Goal: Task Accomplishment & Management: Manage account settings

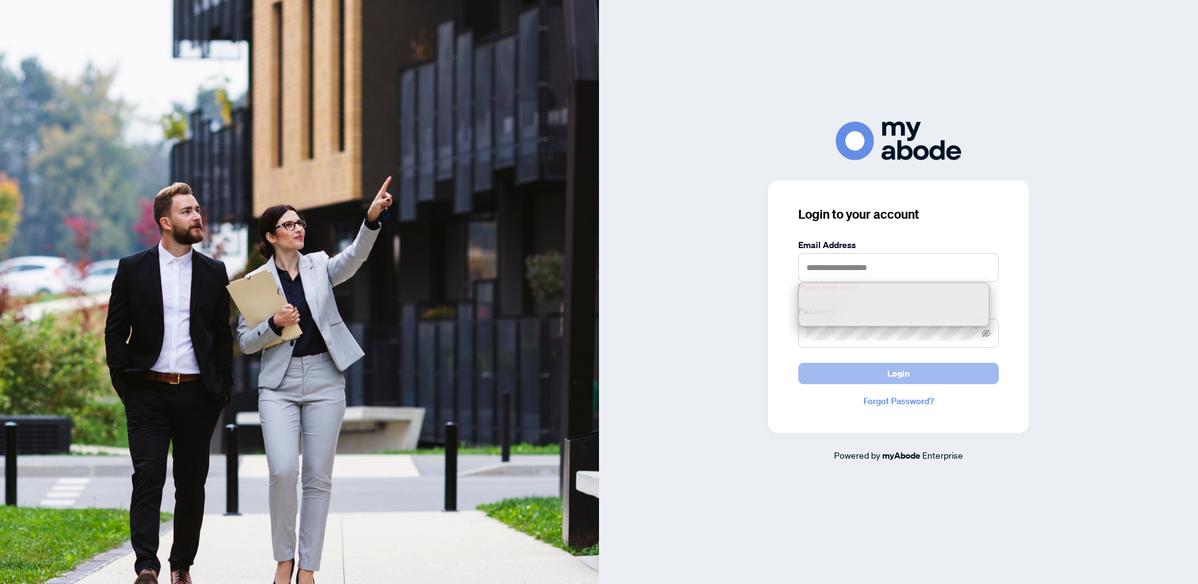
click at [894, 369] on span "Login" at bounding box center [898, 373] width 23 height 20
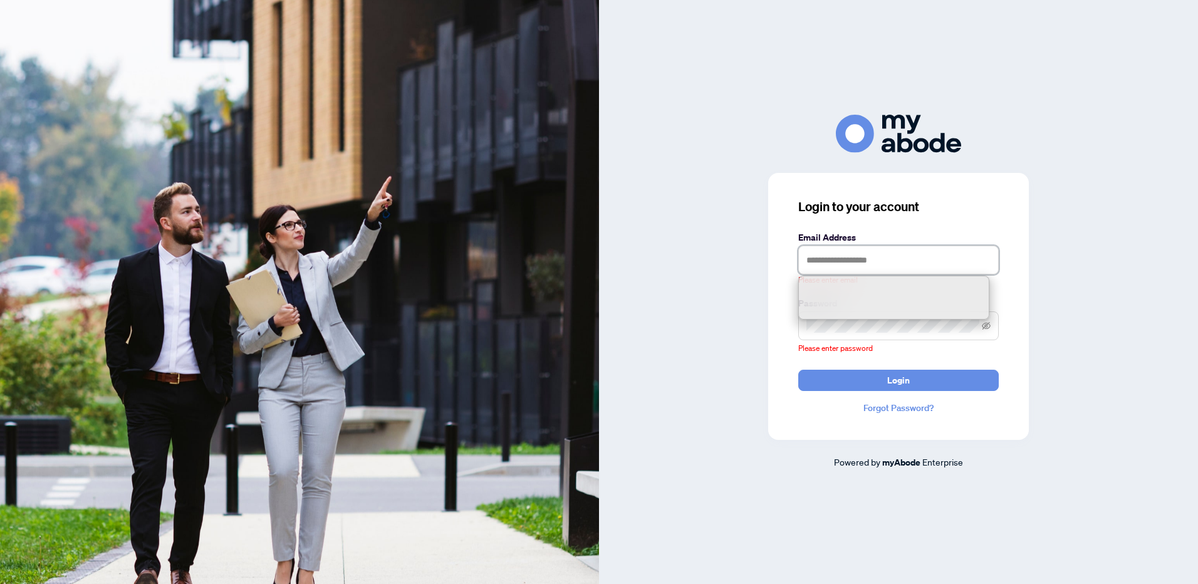
click at [836, 248] on input "text" at bounding box center [898, 260] width 201 height 29
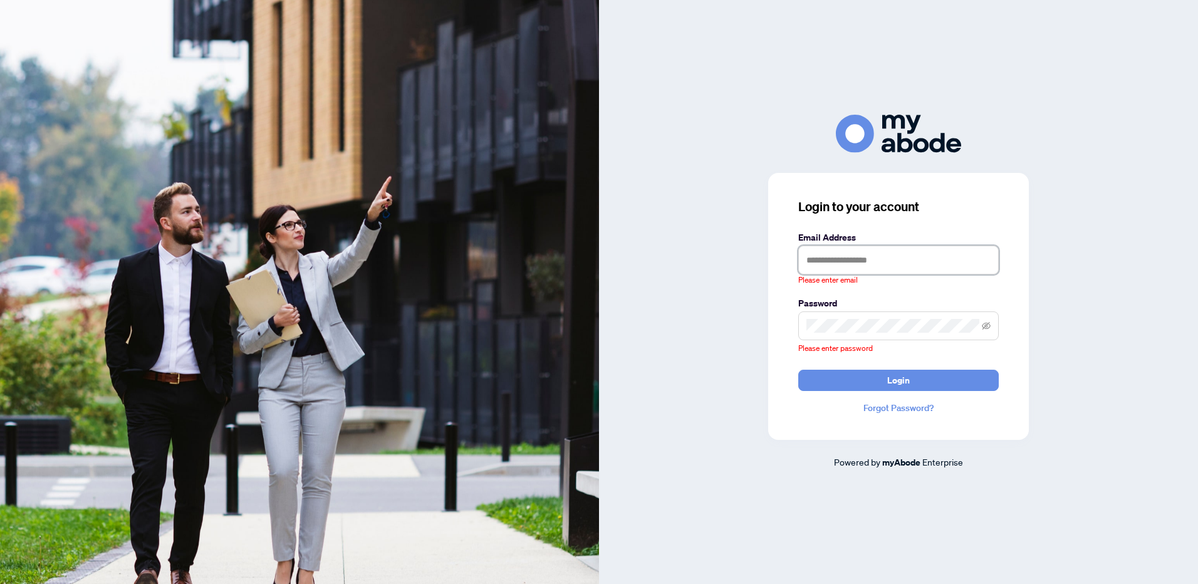
type input "**********"
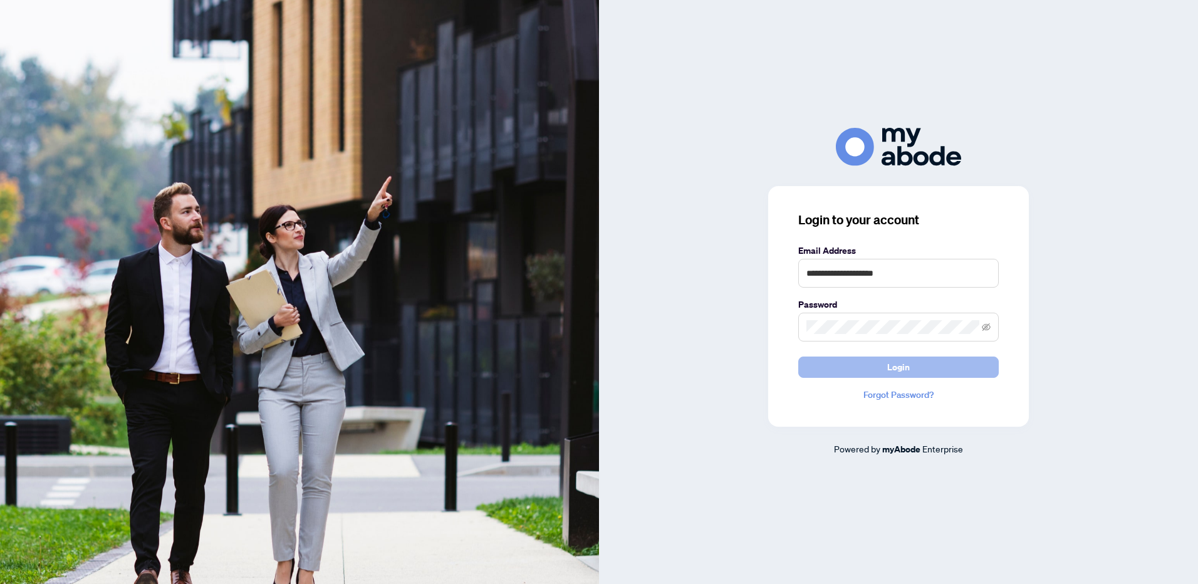
click at [887, 367] on span "Login" at bounding box center [898, 367] width 23 height 20
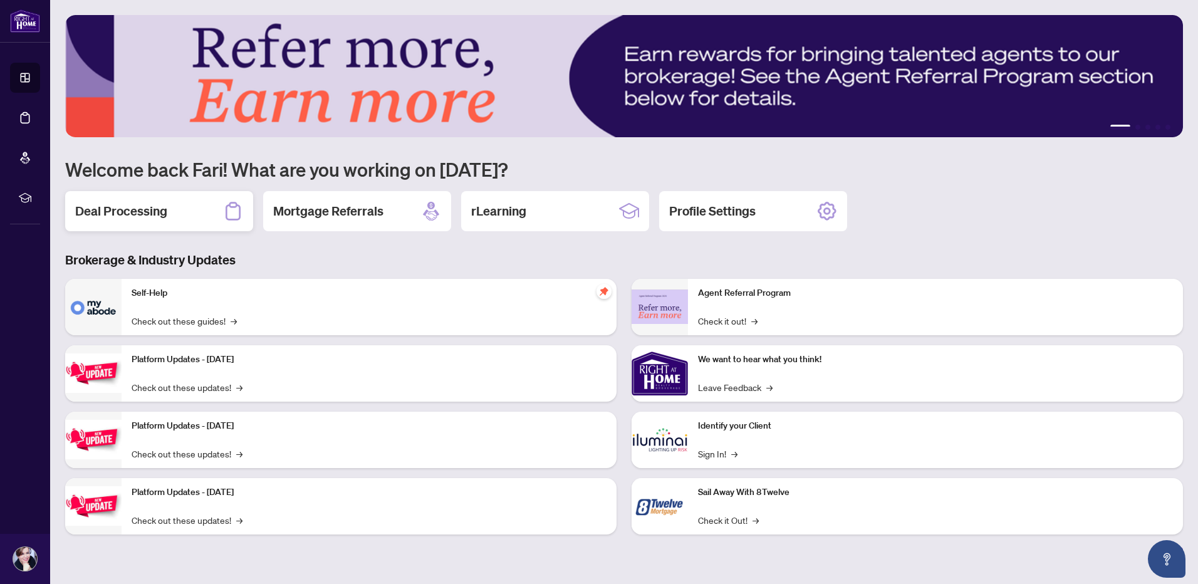
click at [150, 210] on h2 "Deal Processing" at bounding box center [121, 211] width 92 height 18
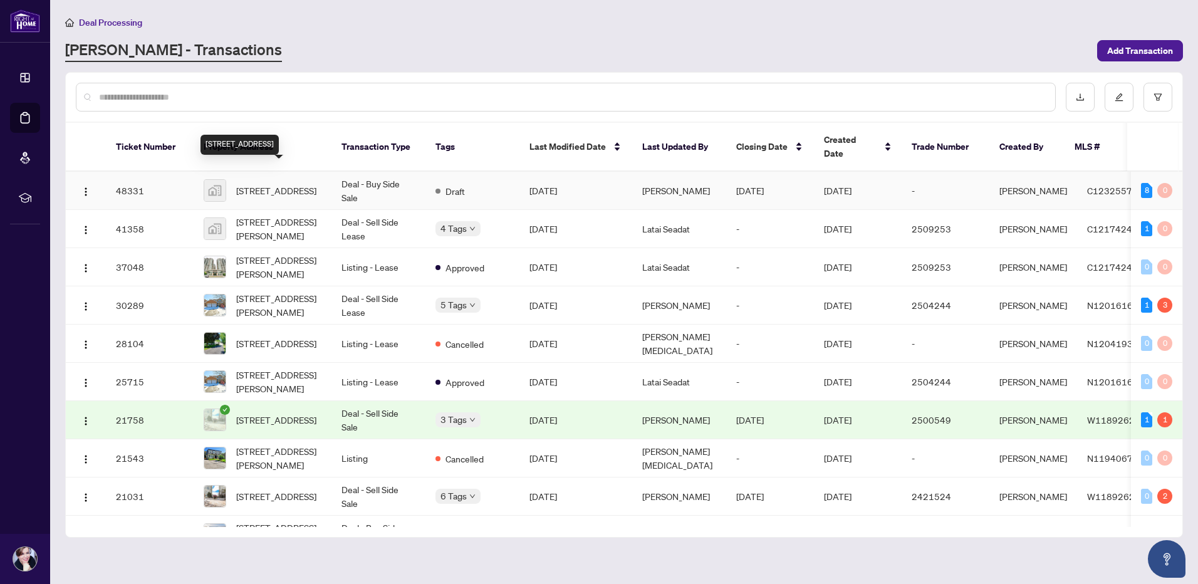
click at [289, 184] on span "2219-25 Greenview Avenue unit 2219, North York, ON, Canada" at bounding box center [276, 191] width 80 height 14
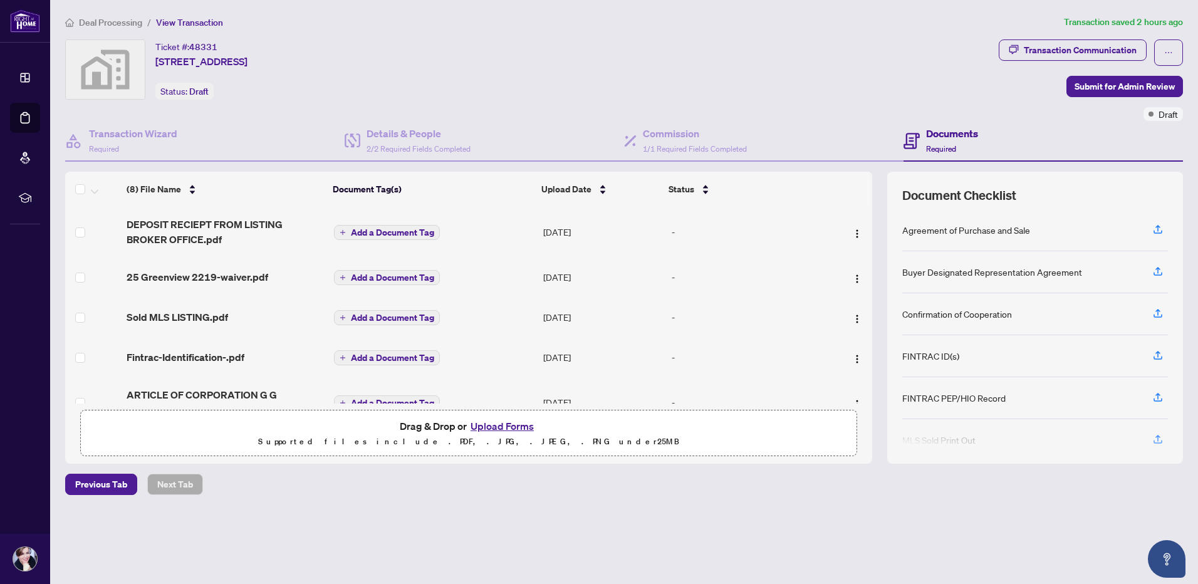
click at [486, 425] on button "Upload Forms" at bounding box center [502, 426] width 71 height 16
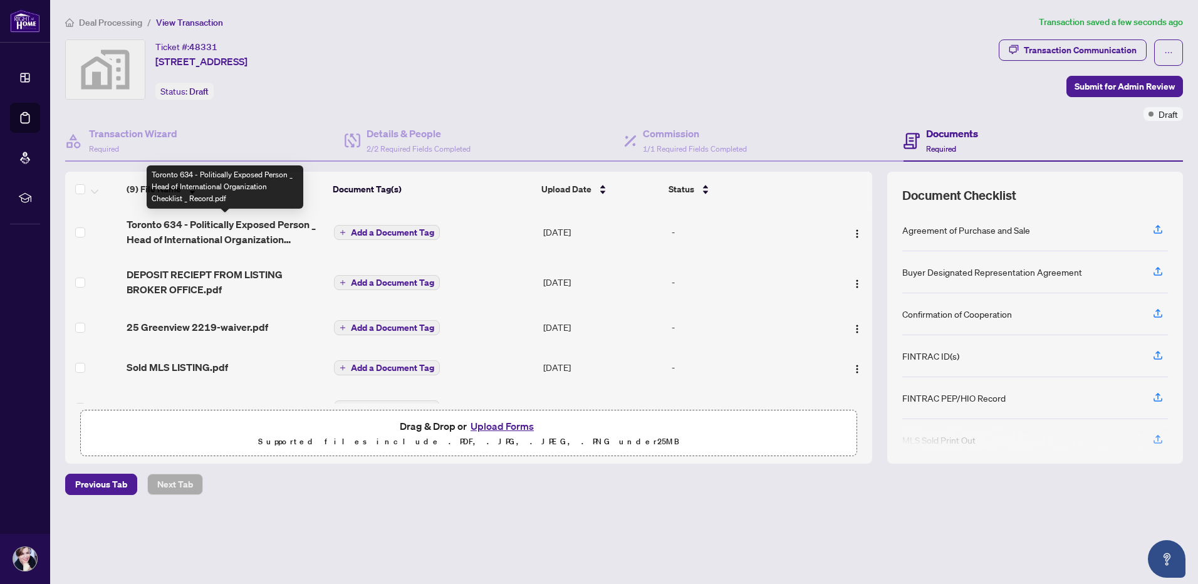
click at [224, 222] on span "Toronto 634 - Politically Exposed Person _ Head of International Organization C…" at bounding box center [225, 232] width 197 height 30
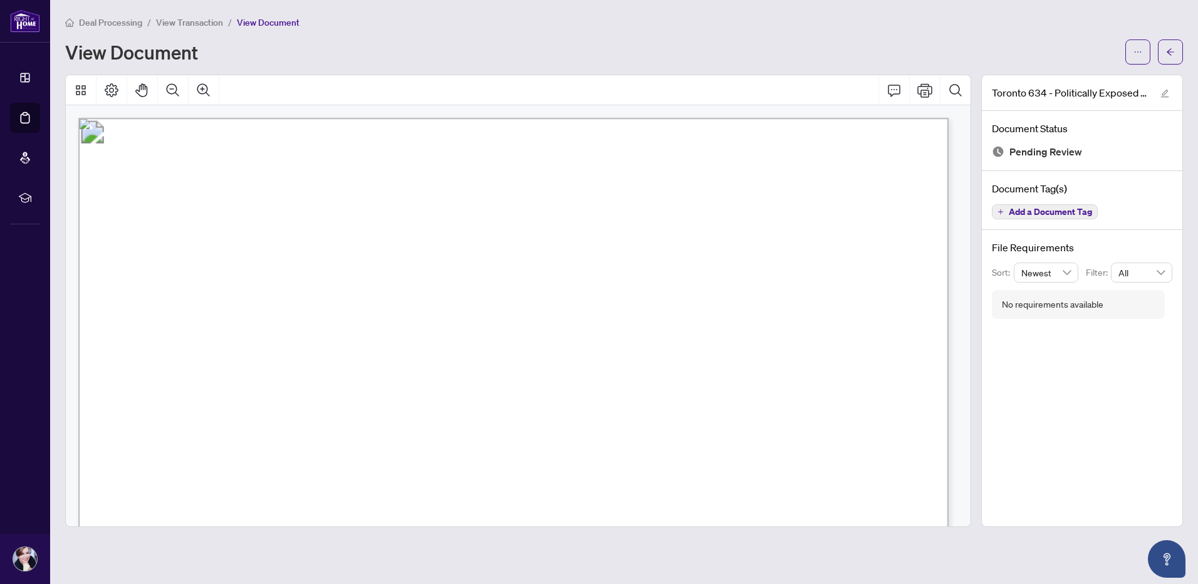
click at [644, 28] on div "Deal Processing / View Transaction / View Document" at bounding box center [624, 22] width 1118 height 14
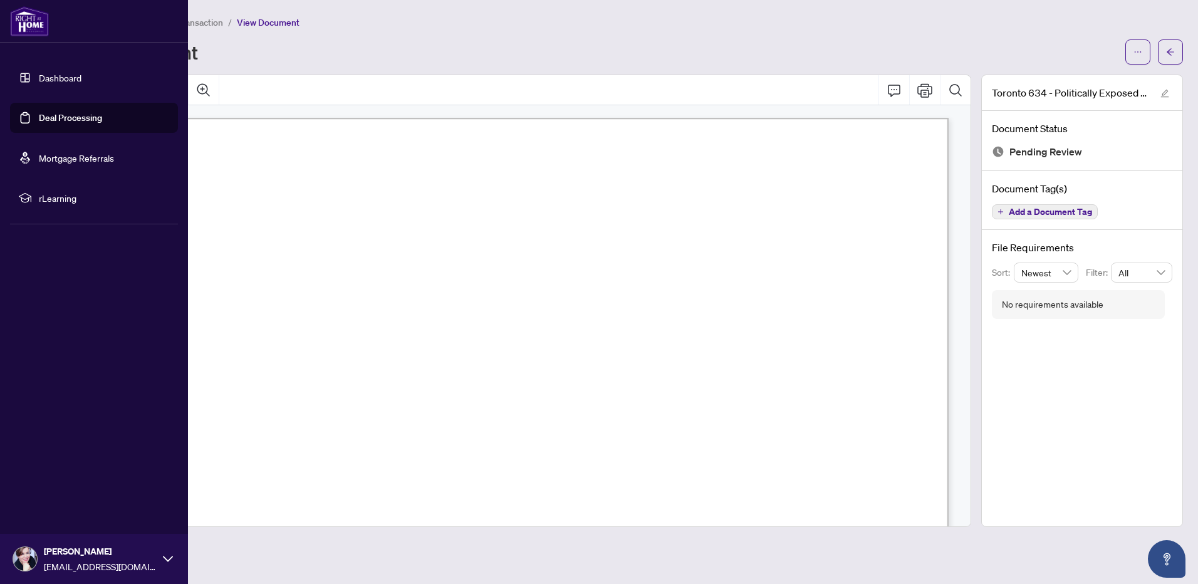
click at [50, 75] on link "Dashboard" at bounding box center [60, 77] width 43 height 11
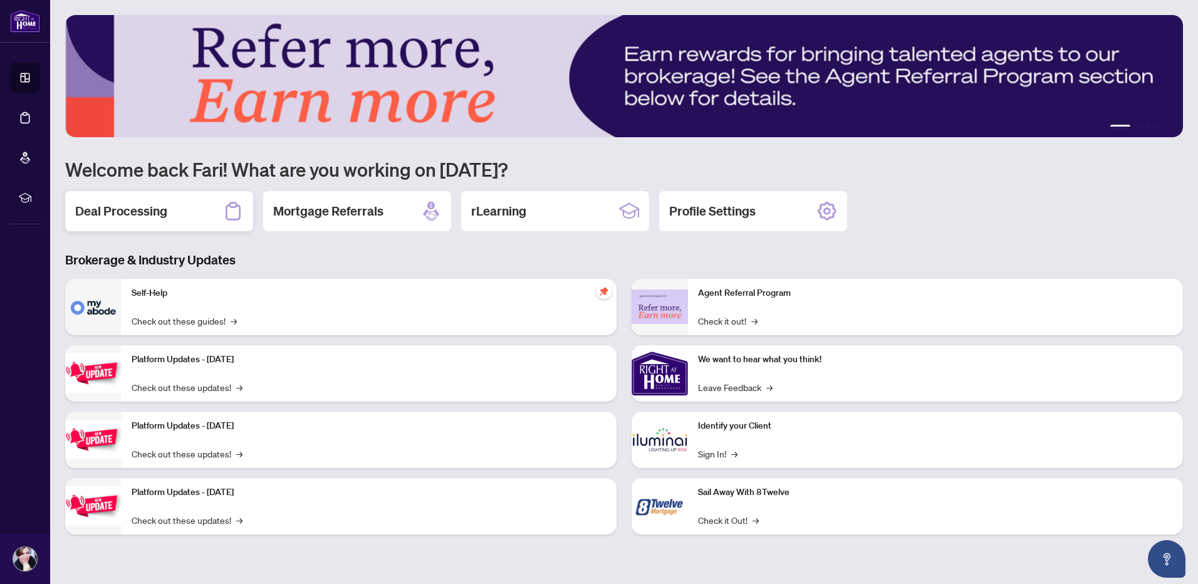
click at [150, 216] on h2 "Deal Processing" at bounding box center [121, 211] width 92 height 18
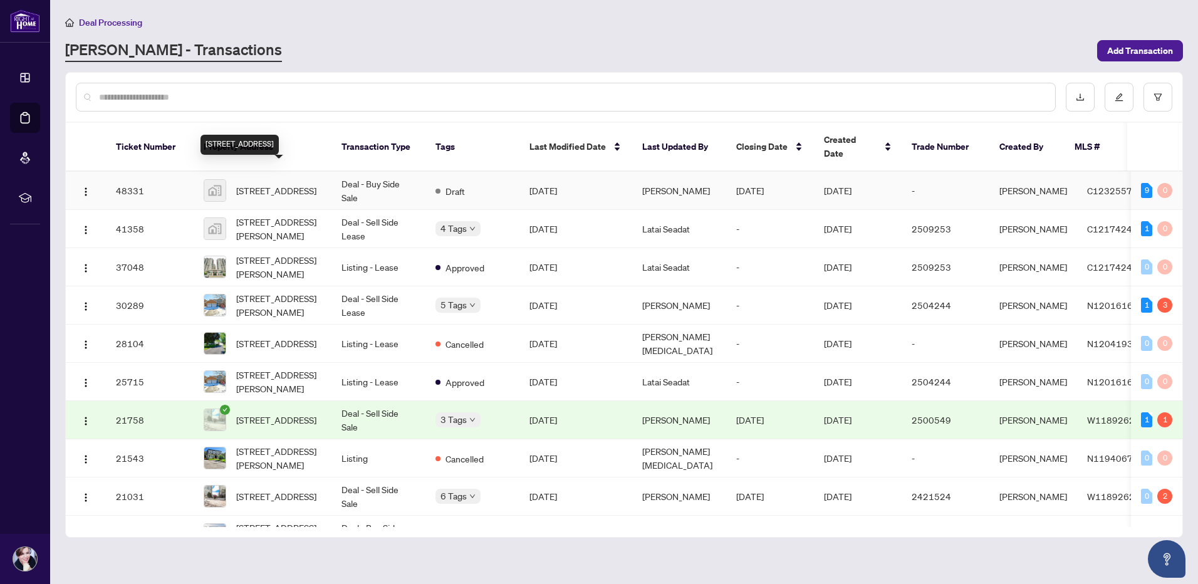
click at [280, 184] on span "2219-25 Greenview Avenue unit 2219, North York, ON, Canada" at bounding box center [276, 191] width 80 height 14
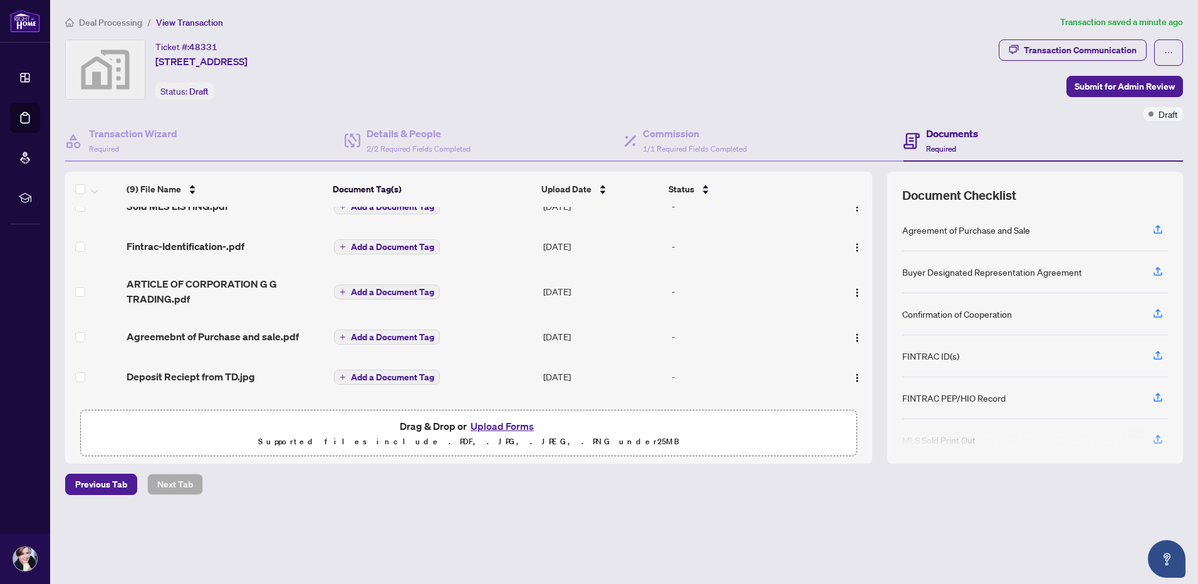
scroll to position [199, 0]
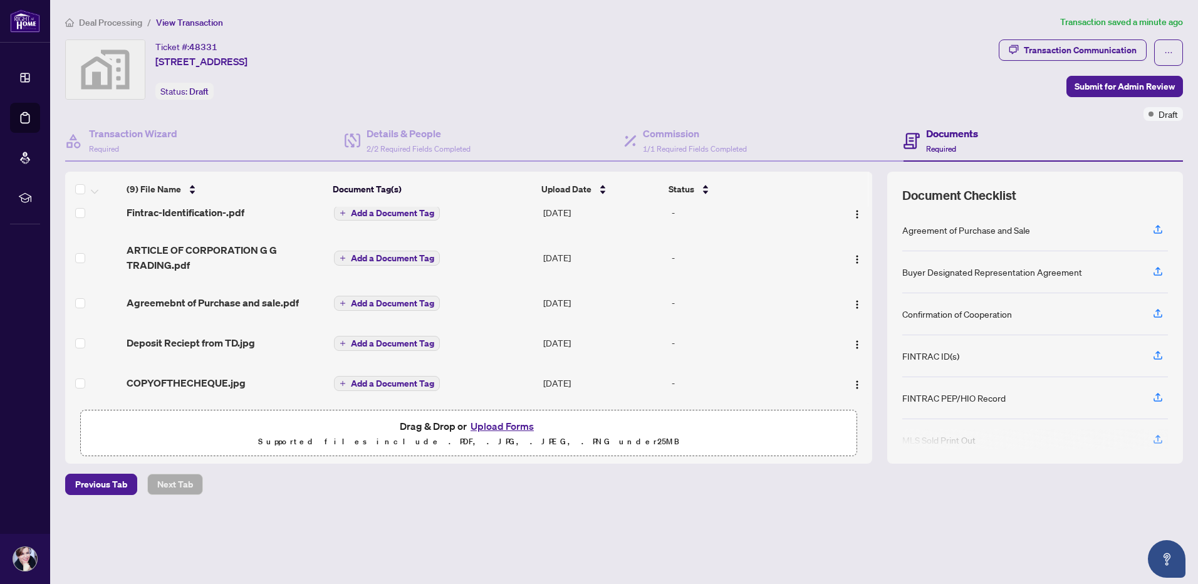
click at [735, 555] on main "Deal Processing / View Transaction Transaction saved a minute ago Ticket #: 483…" at bounding box center [624, 292] width 1148 height 584
click at [819, 496] on div "Deal Processing / View Transaction Transaction saved a minute ago Ticket #: 483…" at bounding box center [624, 277] width 1128 height 524
drag, startPoint x: 801, startPoint y: 101, endPoint x: 800, endPoint y: 109, distance: 8.2
click at [800, 105] on div "Ticket #: 48331 2219-25 Greenview Avenue unit 2219, North York, ON, Canada Stat…" at bounding box center [530, 79] width 934 height 81
click at [802, 107] on div "Ticket #: 48331 2219-25 Greenview Avenue unit 2219, North York, ON, Canada Stat…" at bounding box center [530, 79] width 934 height 81
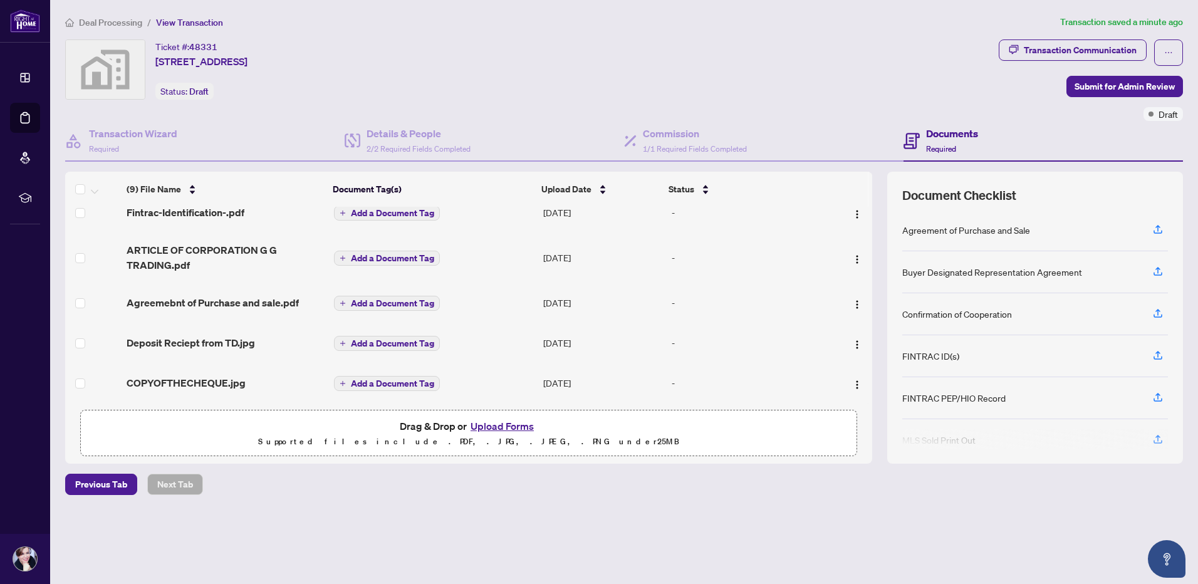
click at [652, 77] on div "Ticket #: 48331 2219-25 Greenview Avenue unit 2219, North York, ON, Canada Stat…" at bounding box center [529, 69] width 929 height 60
click at [248, 96] on div "Ticket #: 48331 2219-25 Greenview Avenue unit 2219, North York, ON, Canada Stat…" at bounding box center [201, 69] width 92 height 60
